Goal: Information Seeking & Learning: Learn about a topic

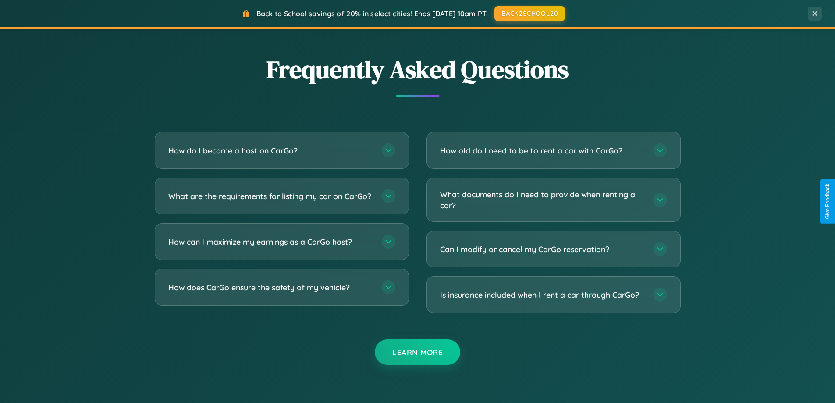
scroll to position [1688, 0]
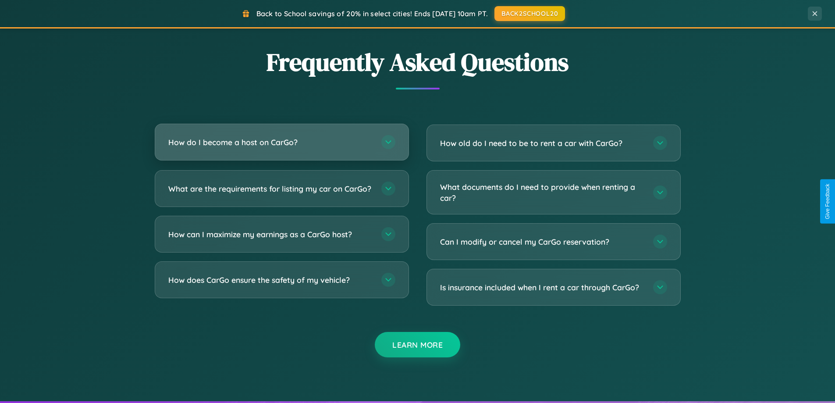
click at [282, 142] on h3 "How do I become a host on CarGo?" at bounding box center [270, 142] width 204 height 11
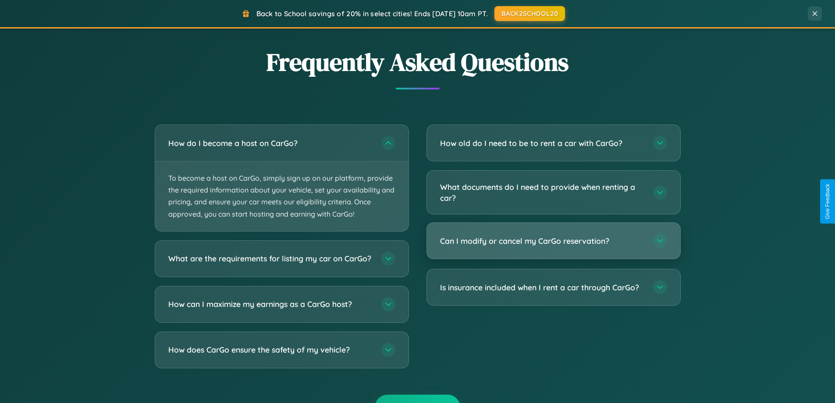
click at [553, 241] on h3 "Can I modify or cancel my CarGo reservation?" at bounding box center [542, 241] width 204 height 11
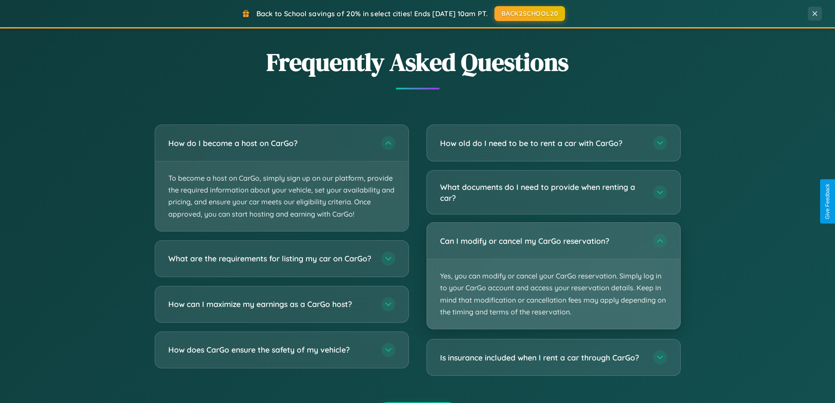
click at [553, 276] on p "Yes, you can modify or cancel your CarGo reservation. Simply log in to your Car…" at bounding box center [554, 294] width 254 height 70
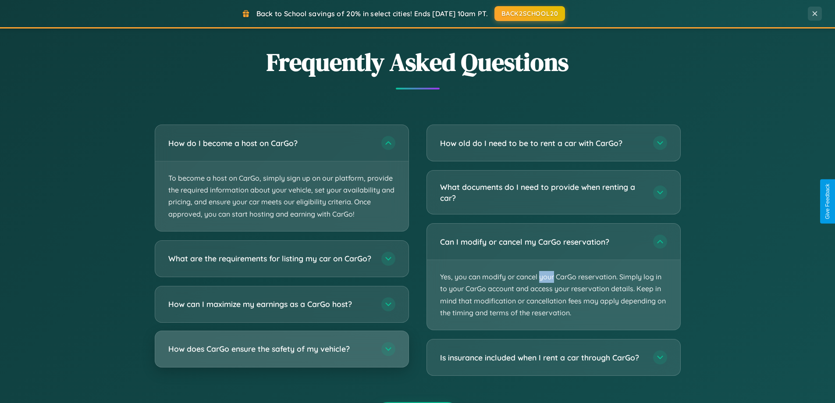
click at [282, 354] on h3 "How does CarGo ensure the safety of my vehicle?" at bounding box center [270, 348] width 204 height 11
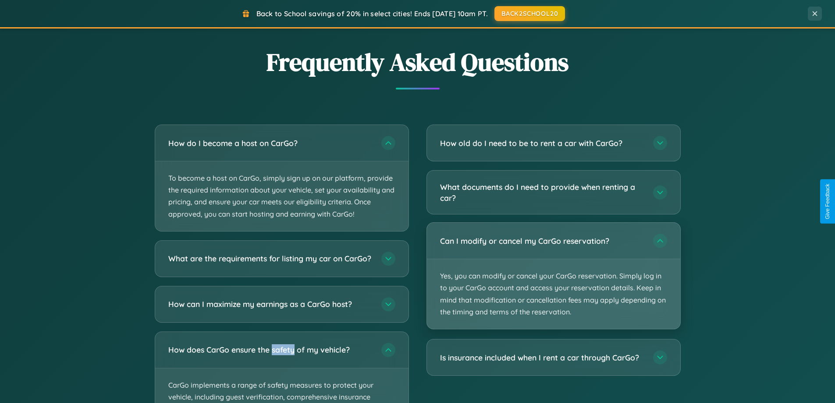
click at [553, 276] on p "Yes, you can modify or cancel your CarGo reservation. Simply log in to your Car…" at bounding box center [554, 294] width 254 height 70
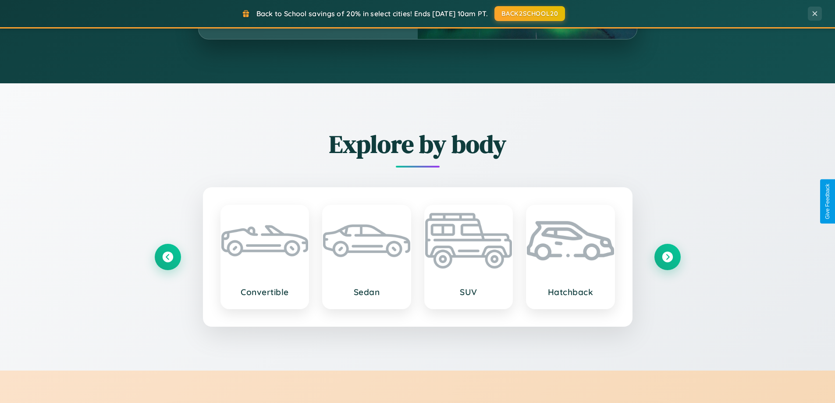
scroll to position [603, 0]
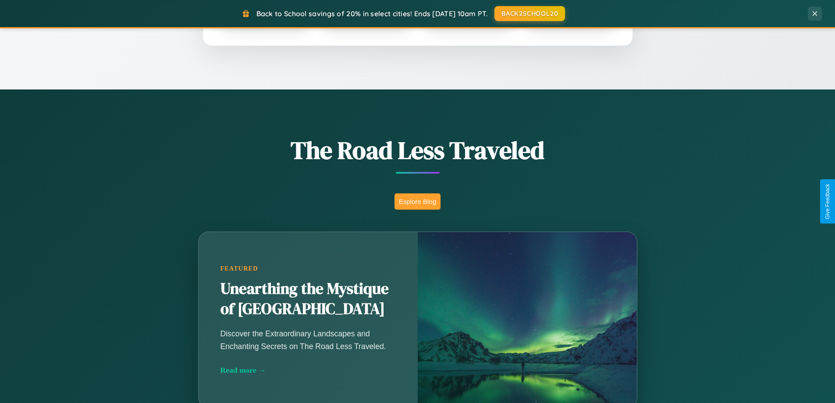
click at [418, 201] on button "Explore Blog" at bounding box center [418, 201] width 46 height 16
